Goal: Information Seeking & Learning: Learn about a topic

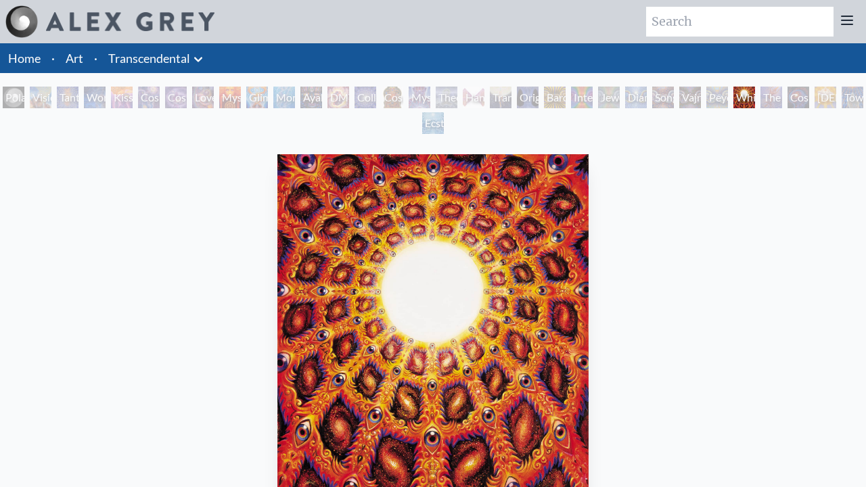
click at [30, 59] on link "Home" at bounding box center [24, 58] width 32 height 15
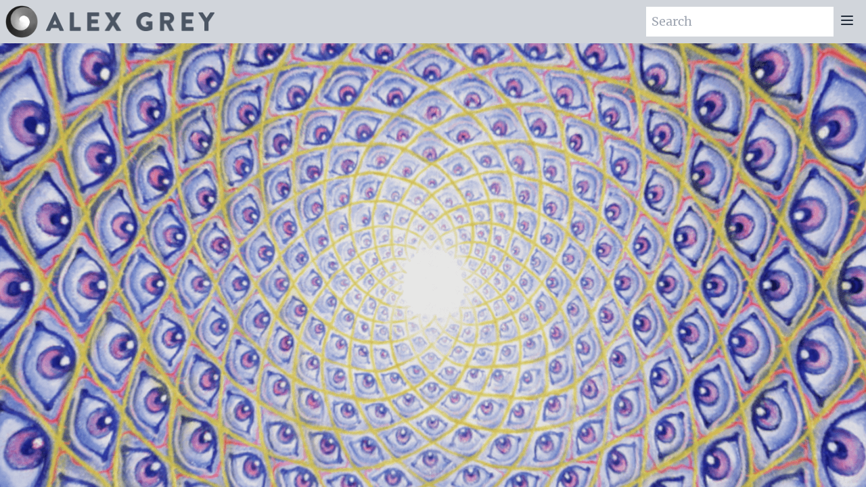
click at [852, 26] on icon at bounding box center [847, 20] width 16 height 16
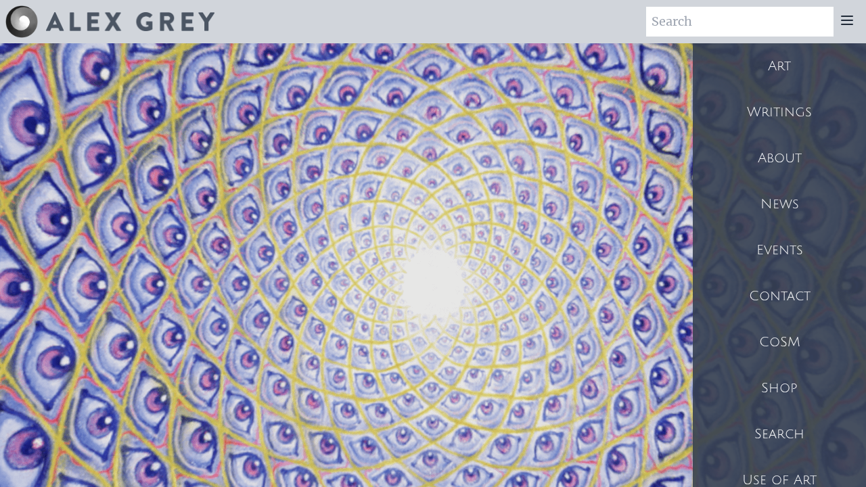
click at [781, 70] on div "Art" at bounding box center [779, 66] width 173 height 46
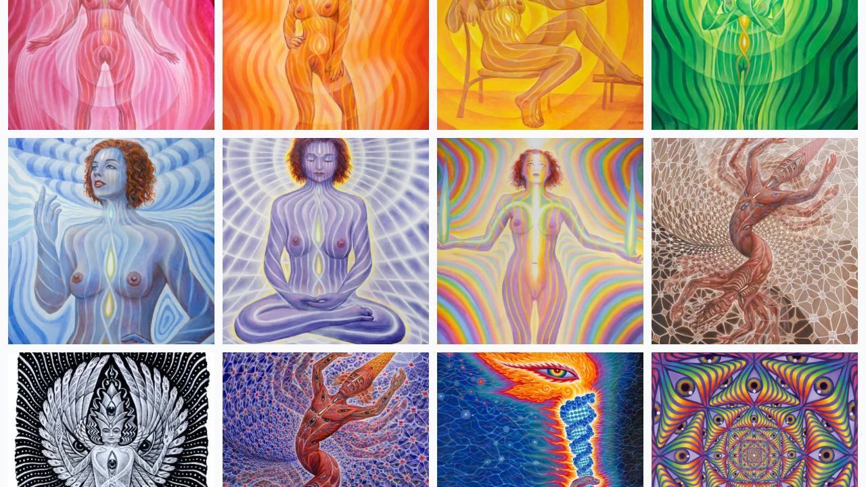
scroll to position [1088, 0]
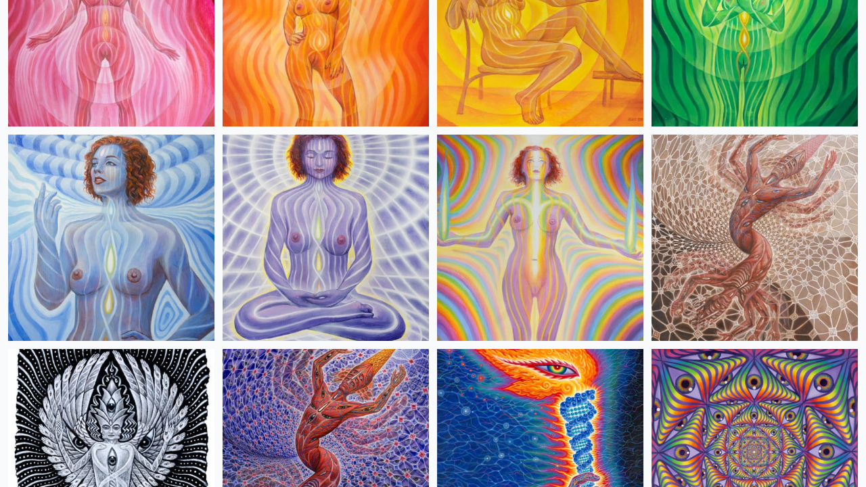
click at [757, 227] on img at bounding box center [754, 238] width 206 height 206
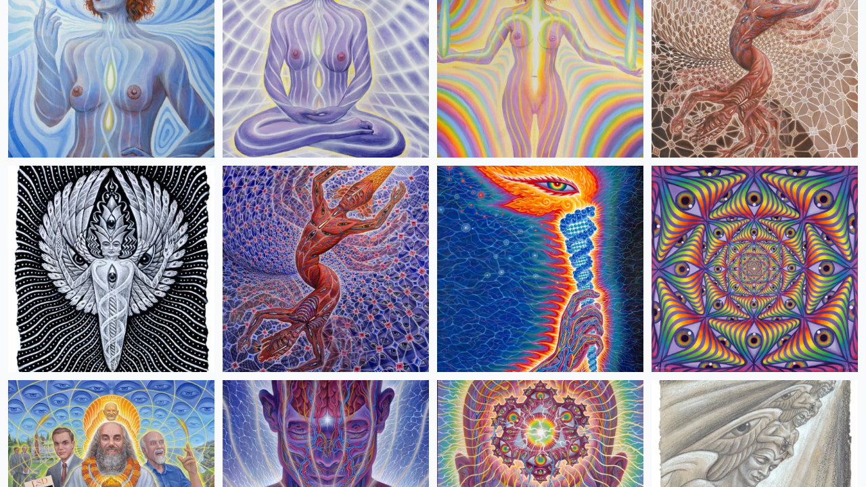
scroll to position [1273, 0]
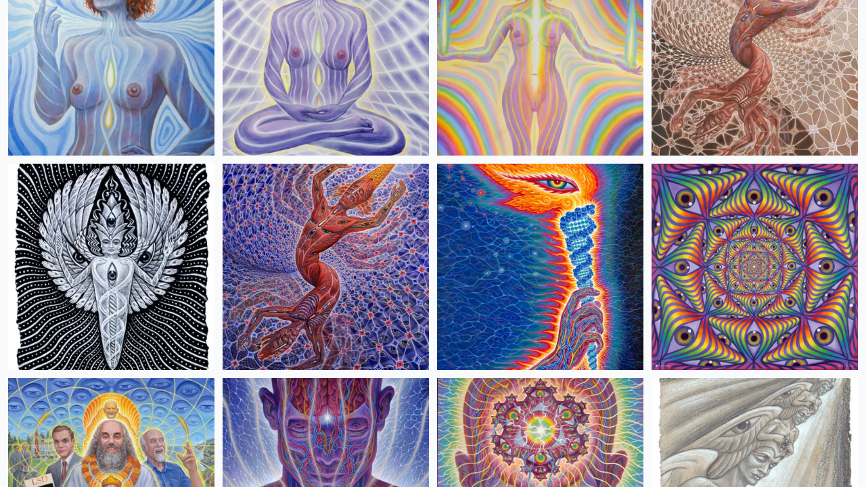
click at [331, 237] on img at bounding box center [326, 267] width 206 height 206
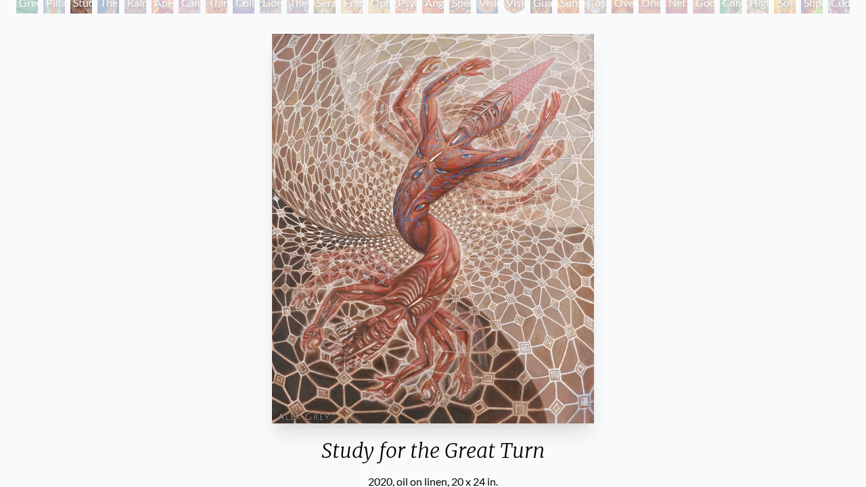
scroll to position [97, 0]
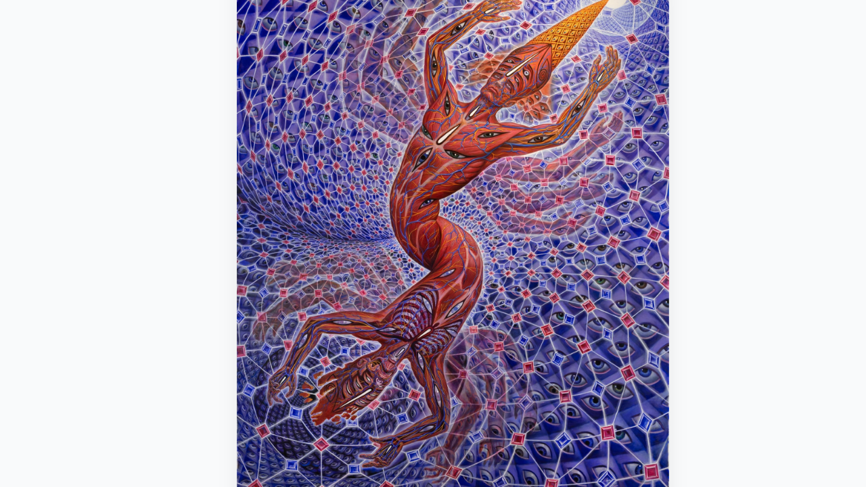
scroll to position [142, 0]
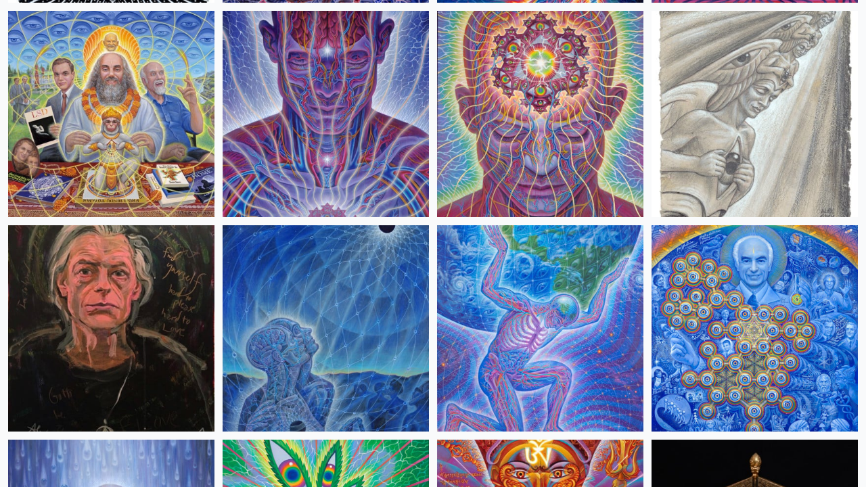
scroll to position [1687, 0]
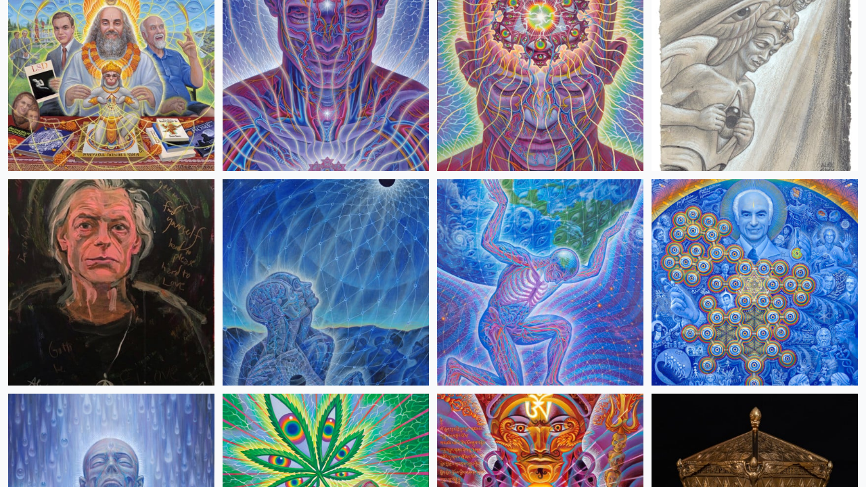
click at [321, 314] on img at bounding box center [326, 282] width 206 height 206
click at [726, 315] on img at bounding box center [754, 282] width 206 height 206
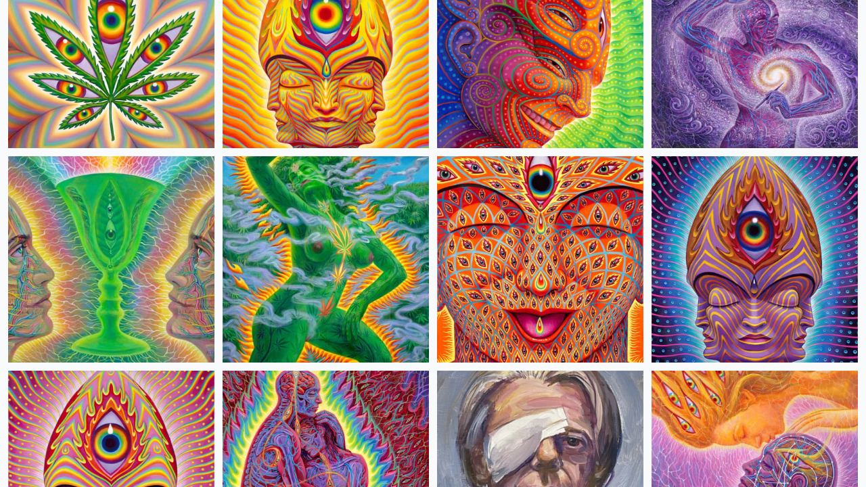
scroll to position [2579, 0]
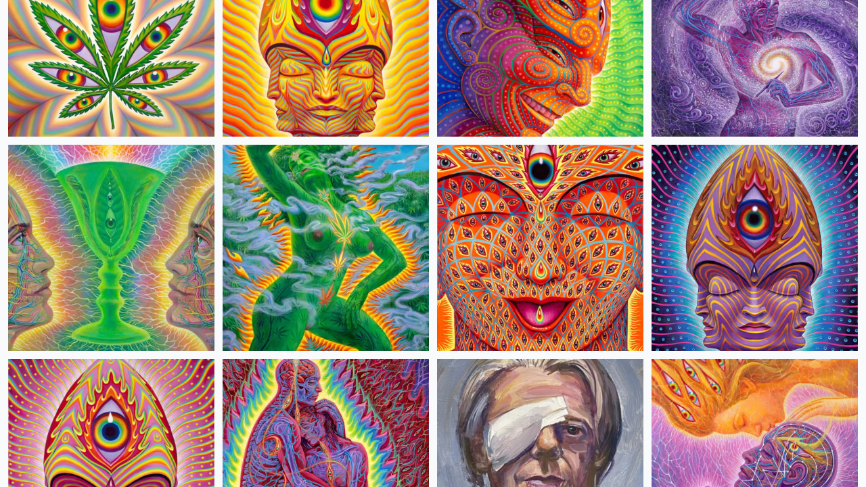
click at [558, 304] on img at bounding box center [540, 248] width 206 height 206
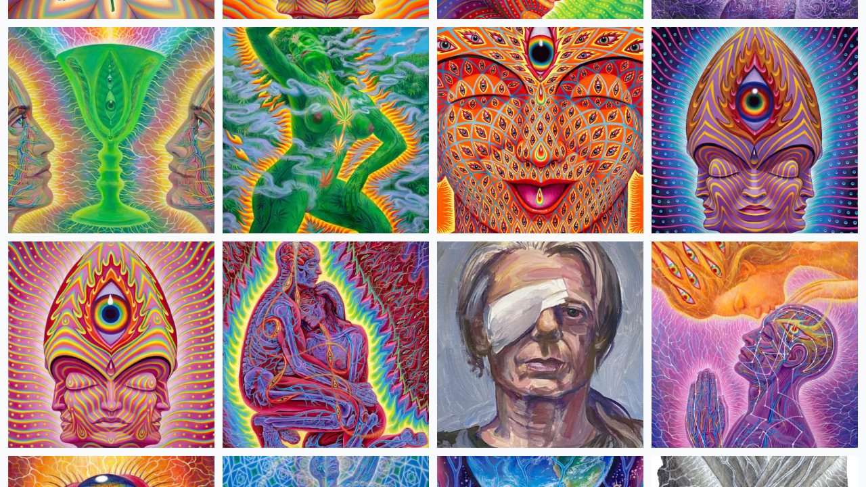
scroll to position [2697, 0]
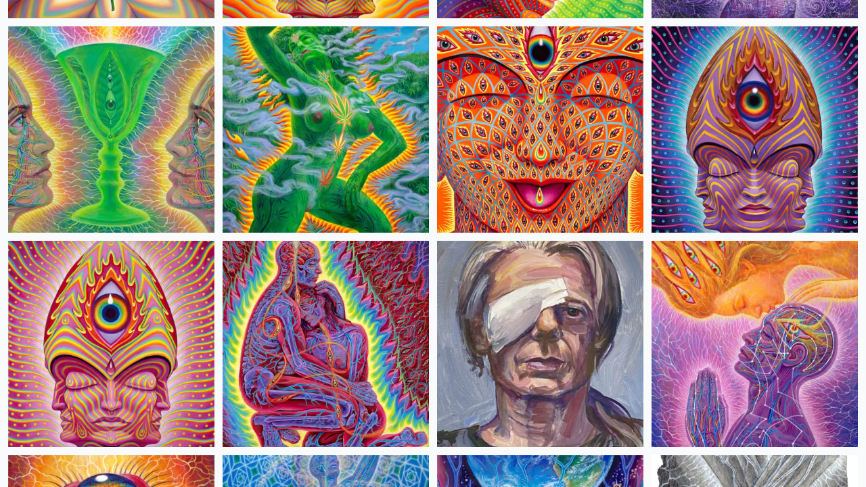
click at [381, 337] on img at bounding box center [326, 344] width 206 height 206
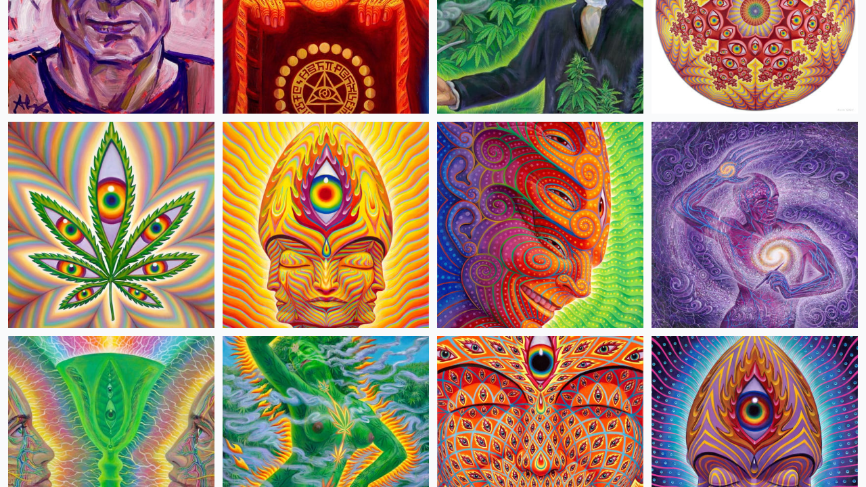
scroll to position [2280, 0]
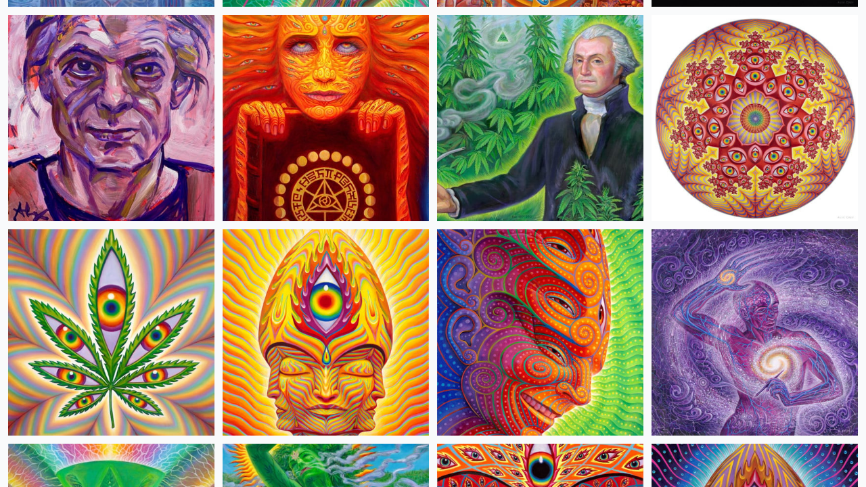
click at [535, 361] on img at bounding box center [540, 332] width 206 height 206
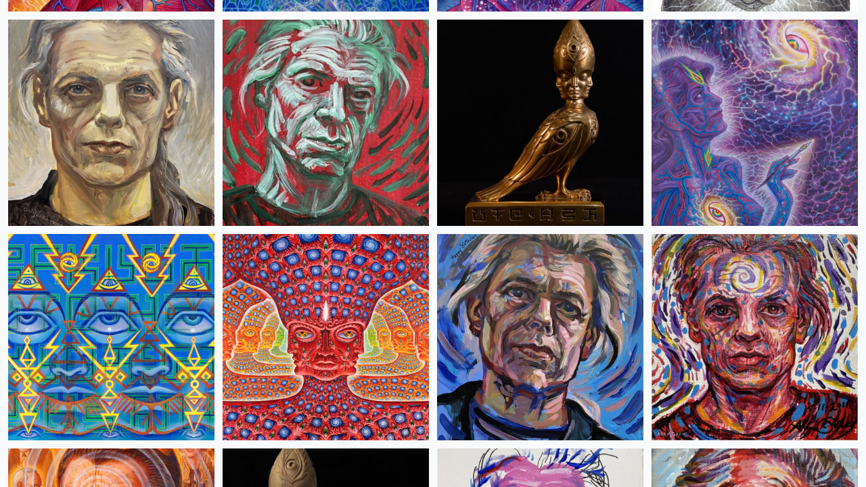
scroll to position [3350, 0]
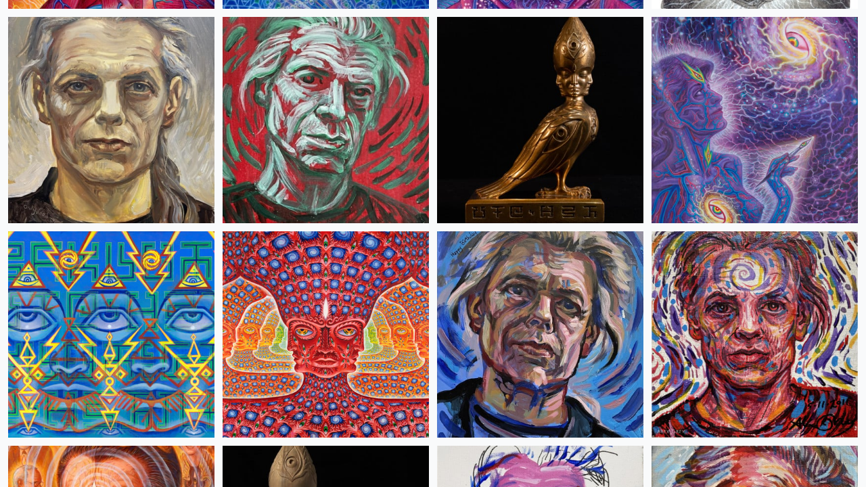
click at [306, 340] on img at bounding box center [326, 334] width 206 height 206
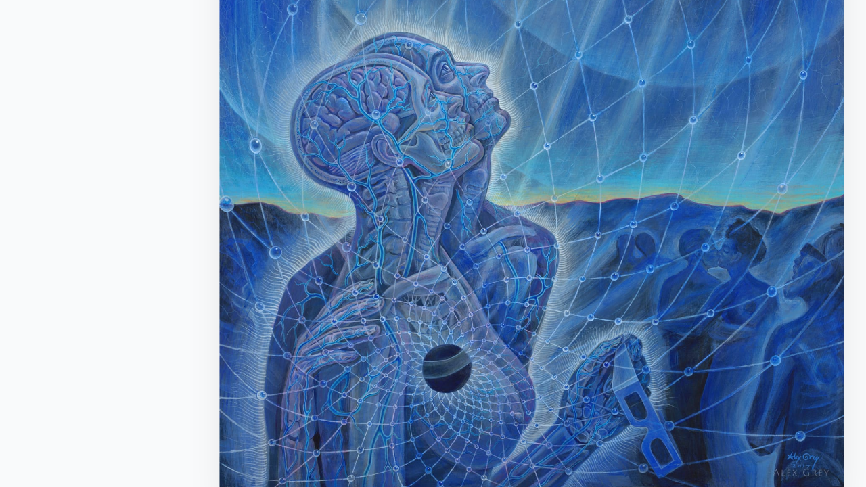
scroll to position [94, 0]
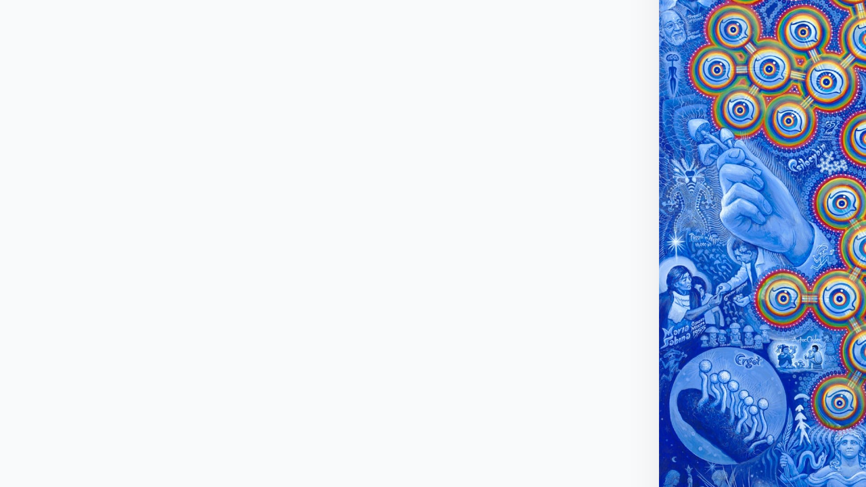
scroll to position [68, 0]
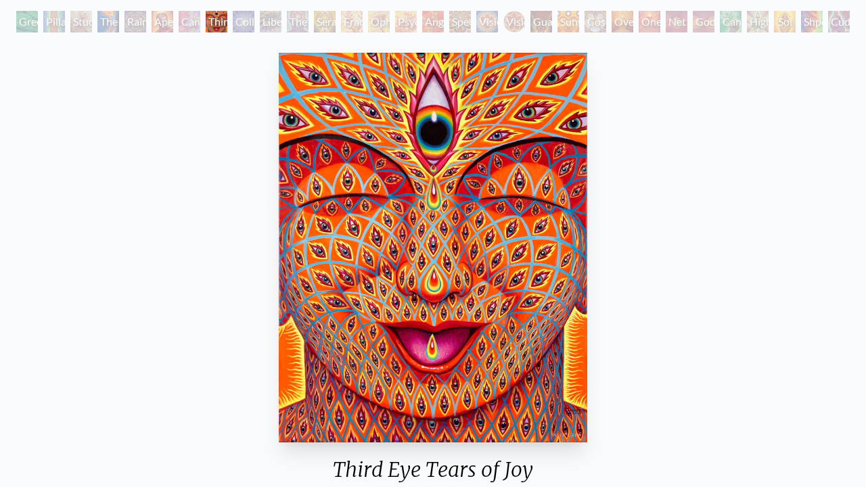
scroll to position [74, 0]
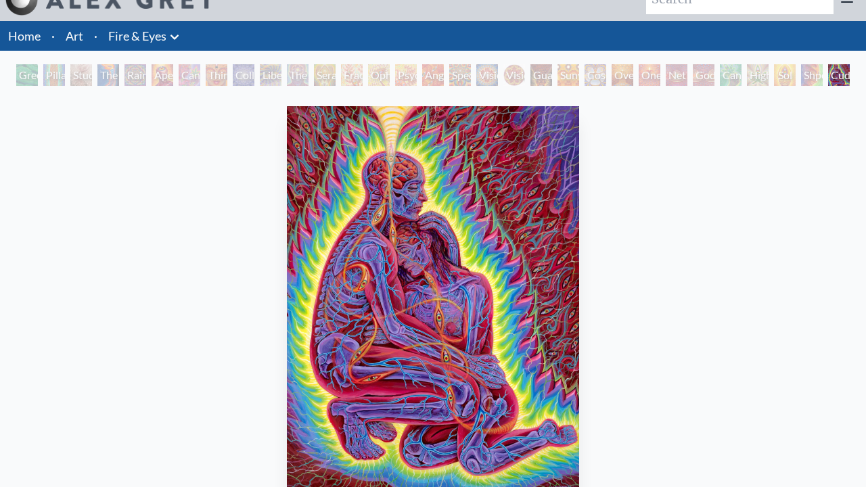
scroll to position [24, 0]
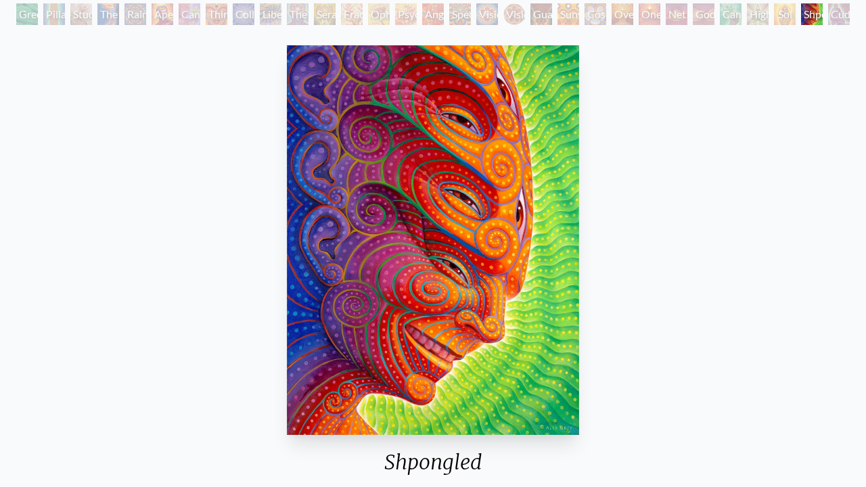
scroll to position [83, 0]
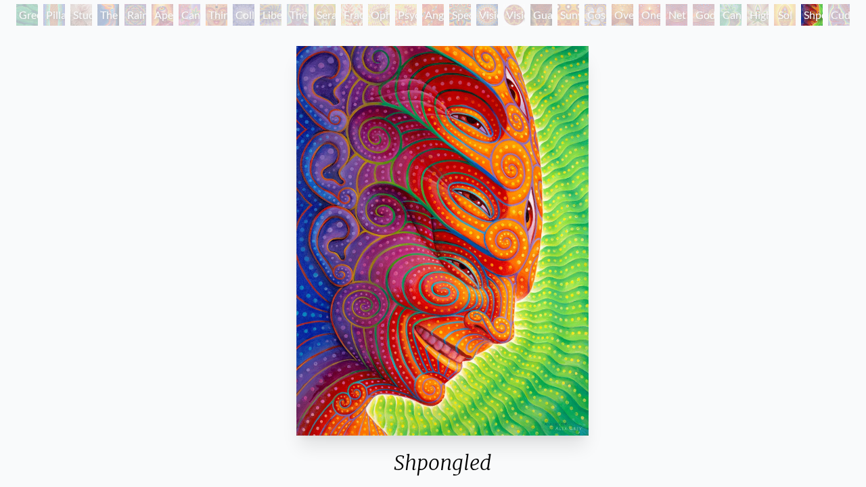
click at [474, 467] on div "Shpongled" at bounding box center [442, 467] width 302 height 35
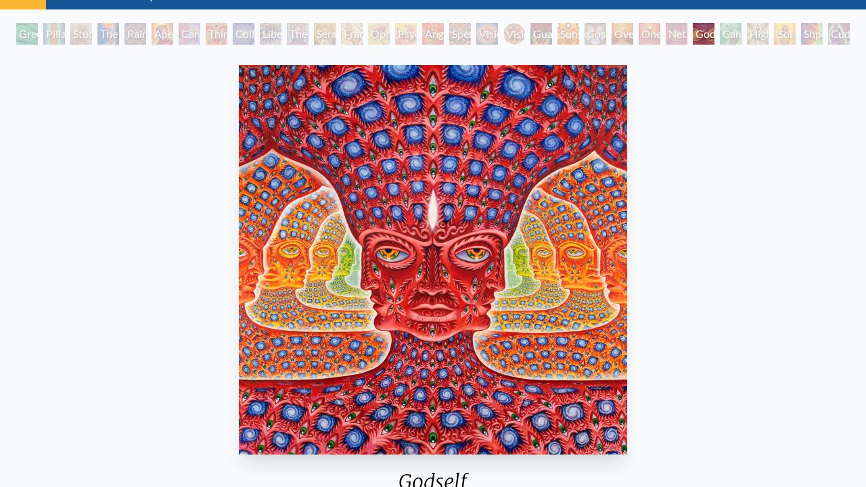
scroll to position [71, 0]
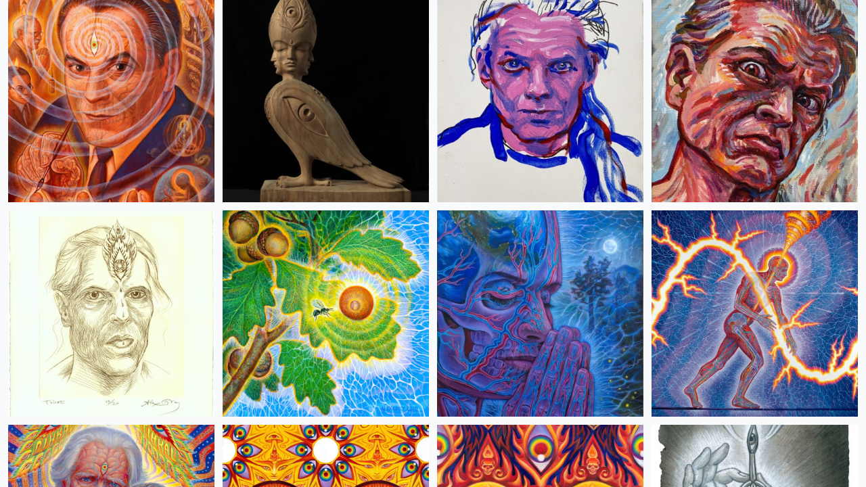
scroll to position [3802, 0]
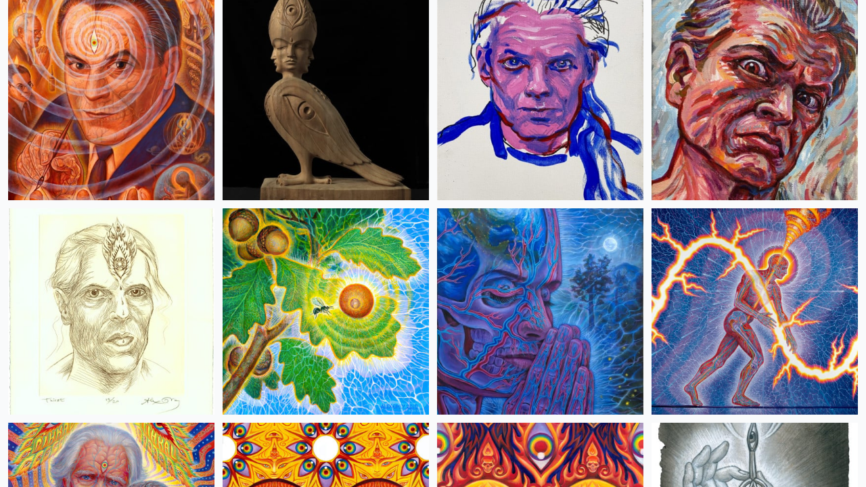
click at [172, 112] on img at bounding box center [111, 97] width 206 height 206
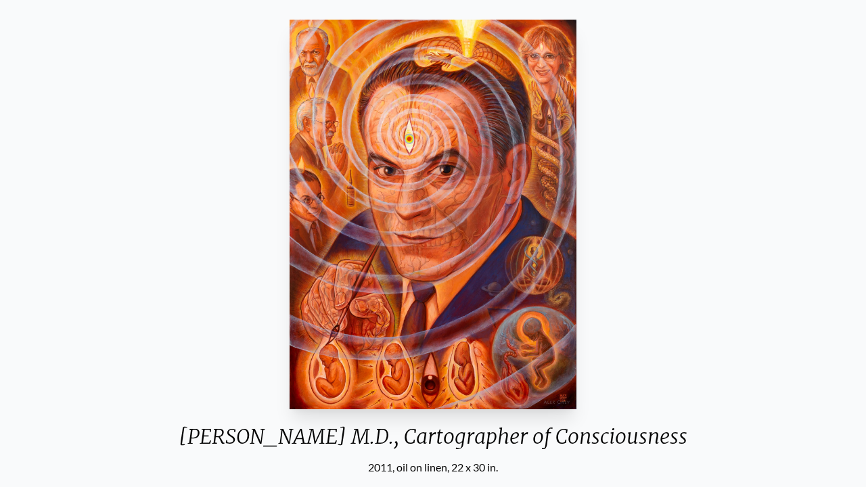
scroll to position [108, 0]
